Goal: Obtain resource: Download file/media

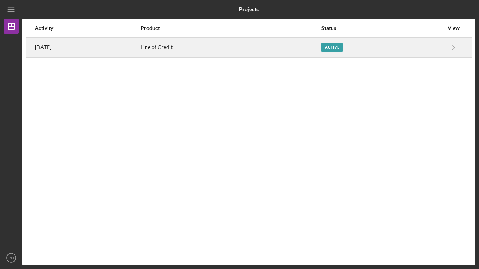
click at [338, 47] on div "Active" at bounding box center [331, 47] width 21 height 9
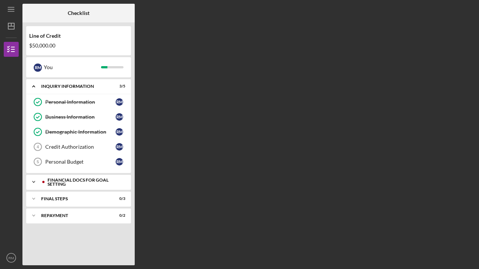
click at [69, 181] on div "Financial Docs for Goal Setting" at bounding box center [85, 182] width 74 height 9
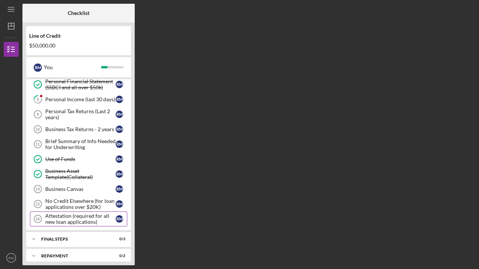
scroll to position [128, 0]
click at [59, 208] on div "No Credit Elsewhere (for loan applications over $20K)" at bounding box center [80, 205] width 70 height 12
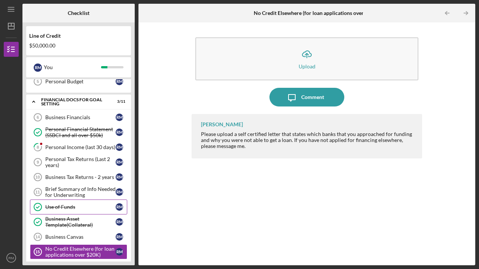
scroll to position [74, 0]
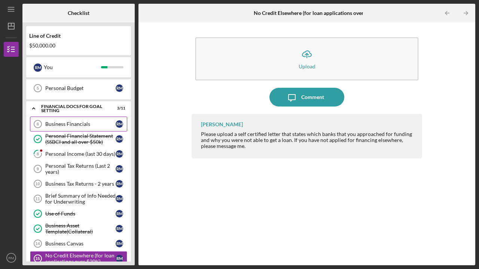
click at [55, 126] on div "Business Financials" at bounding box center [80, 124] width 70 height 6
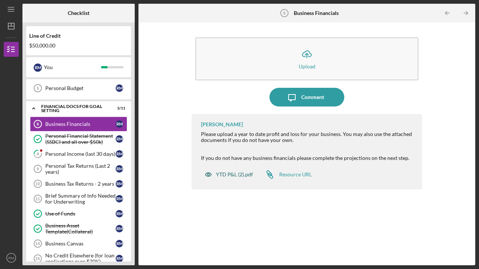
click at [231, 174] on div "YTD P&L (2).pdf" at bounding box center [234, 175] width 37 height 6
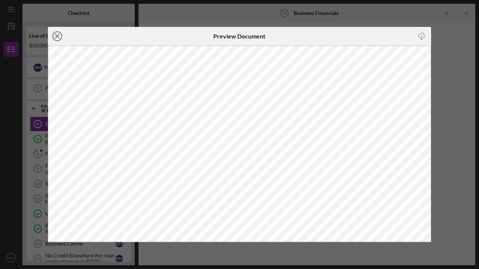
click at [59, 33] on icon "Icon/Close" at bounding box center [57, 36] width 19 height 19
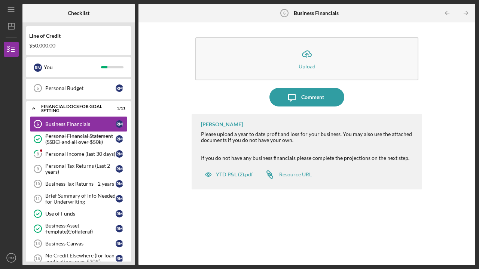
click at [64, 124] on div "Business Financials" at bounding box center [80, 124] width 70 height 6
click at [229, 174] on div "YTD P&L (2).pdf" at bounding box center [234, 175] width 37 height 6
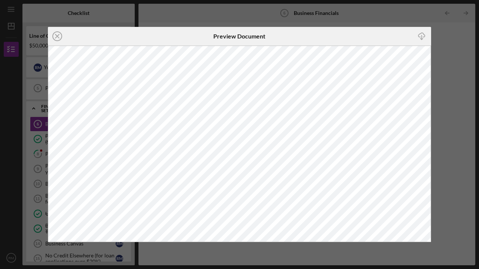
click at [422, 35] on icon "Icon/Download" at bounding box center [421, 36] width 17 height 17
